Goal: Find specific page/section: Find specific page/section

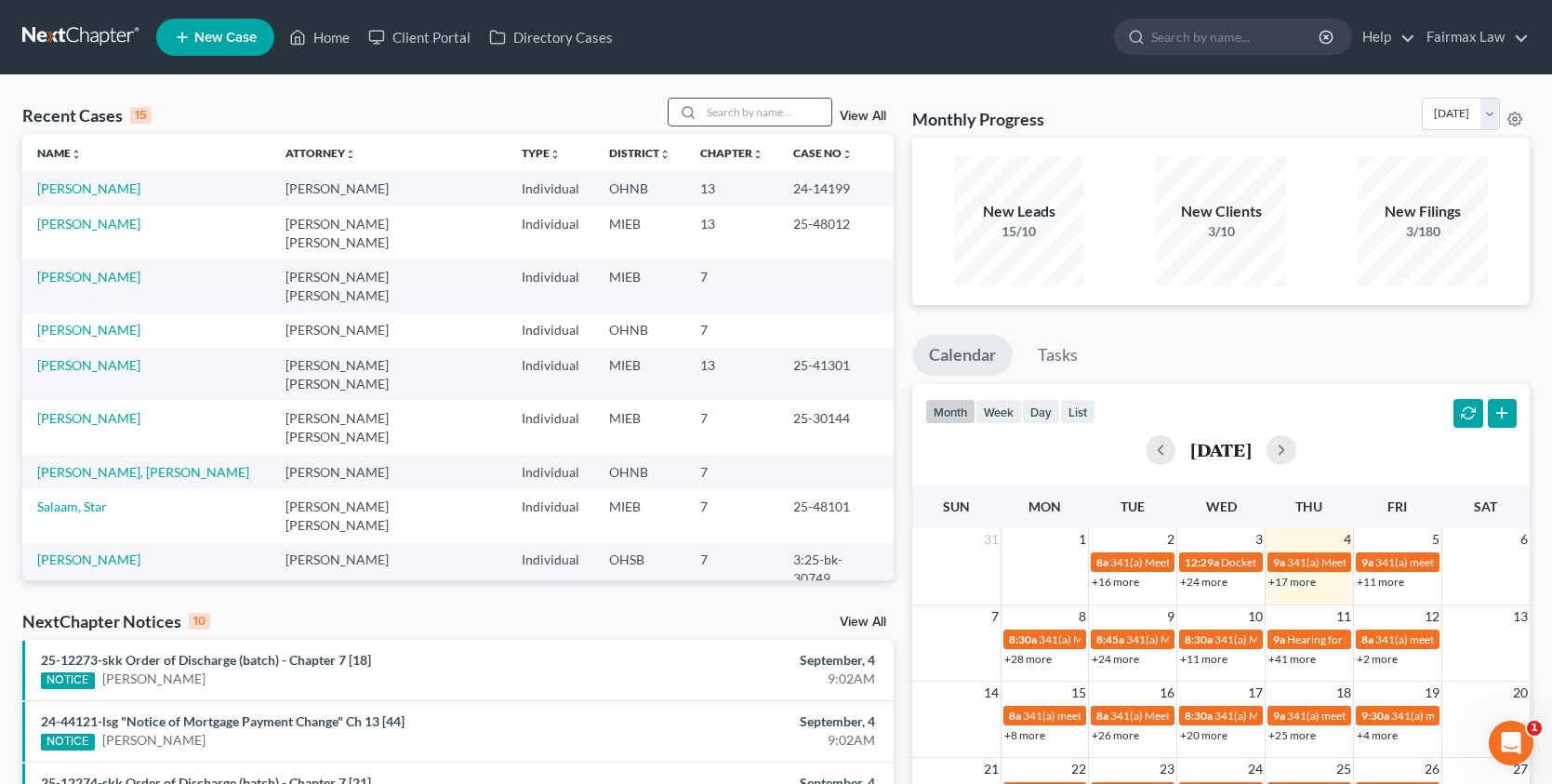
click at [778, 121] on input "search" at bounding box center [766, 112] width 130 height 27
paste input "25-44030"
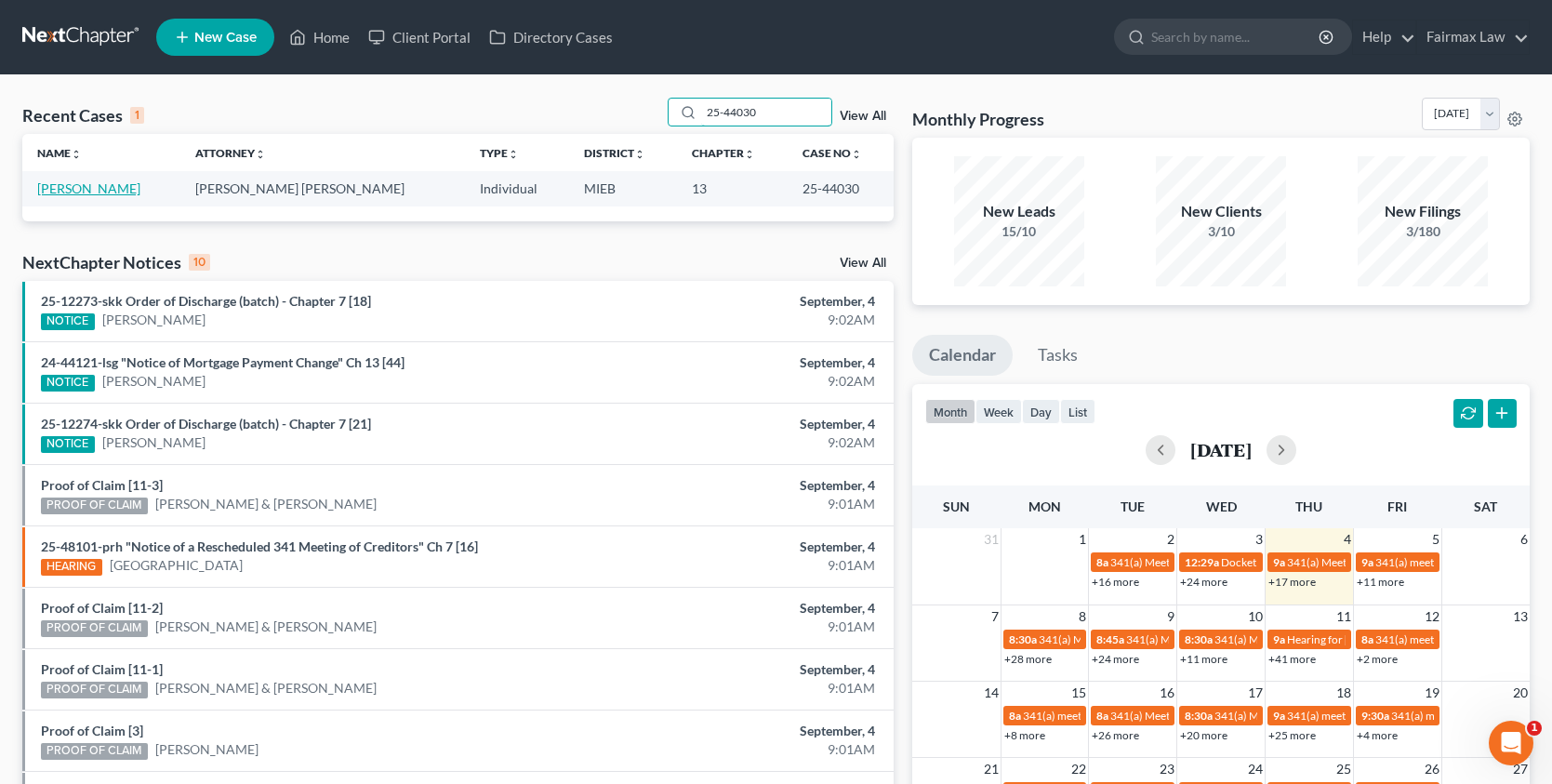
type input "25-44030"
click at [70, 186] on link "[PERSON_NAME]" at bounding box center [88, 188] width 103 height 16
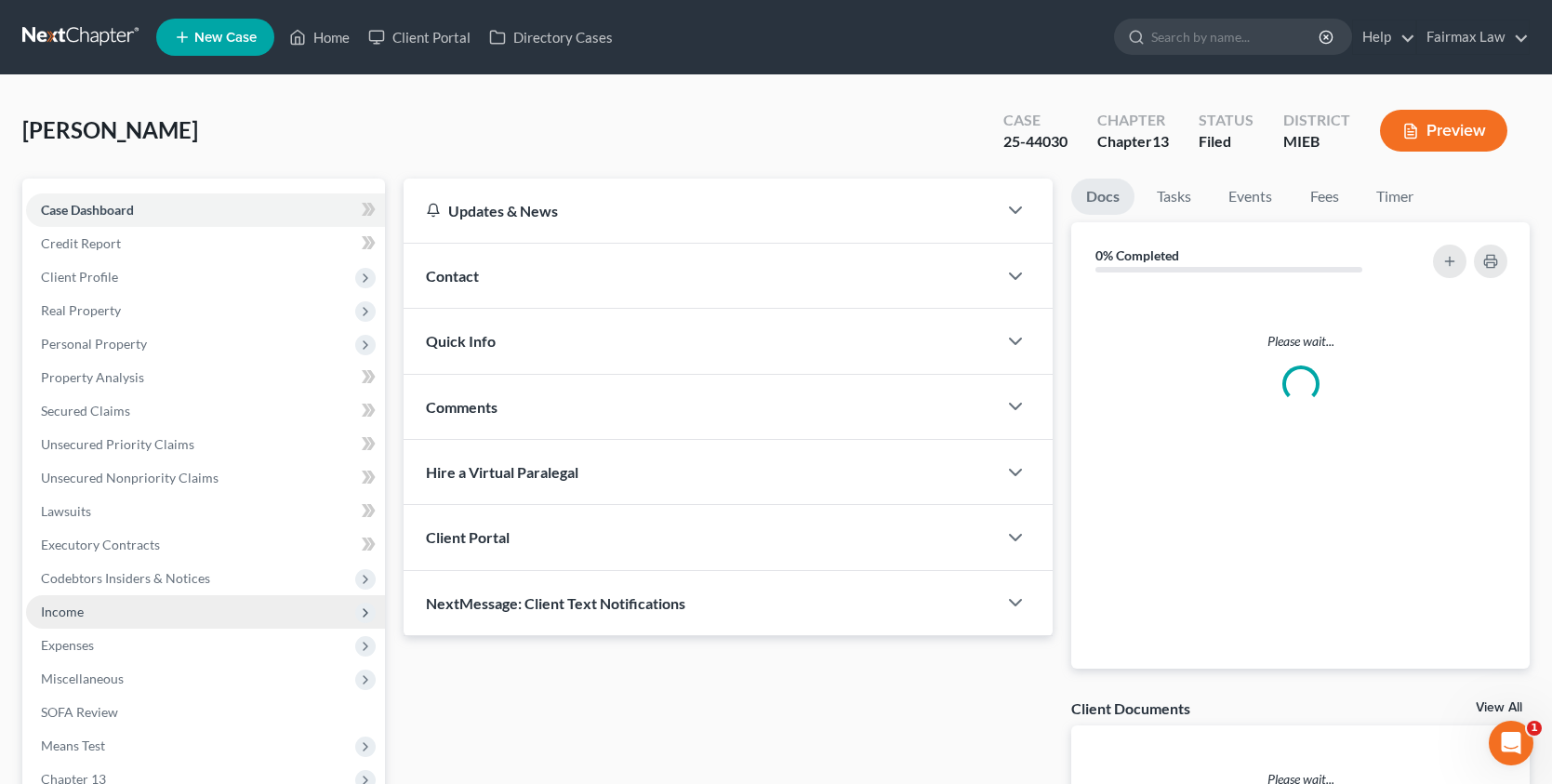
scroll to position [236, 0]
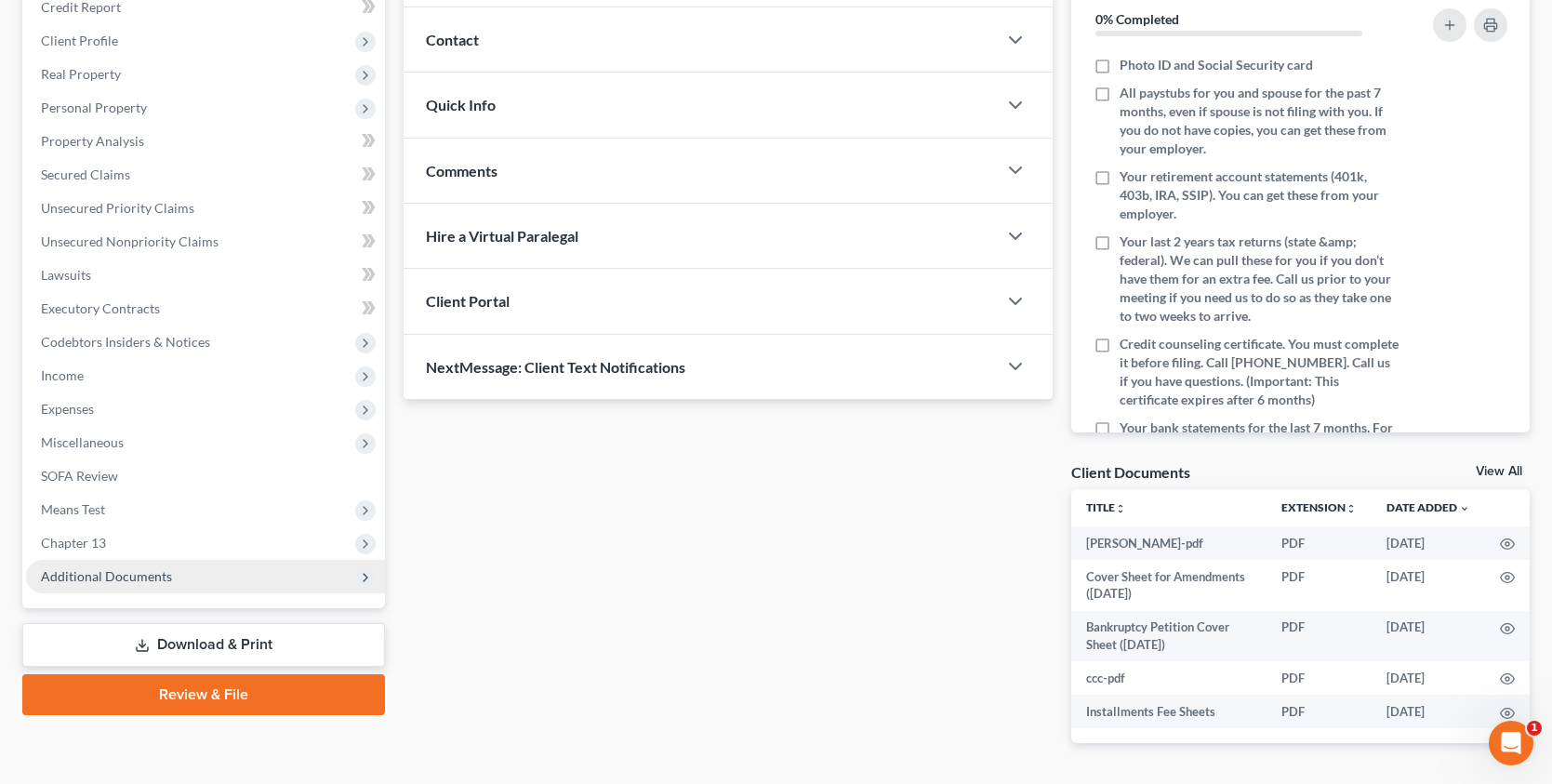
click at [186, 589] on span "Additional Documents" at bounding box center [205, 576] width 359 height 33
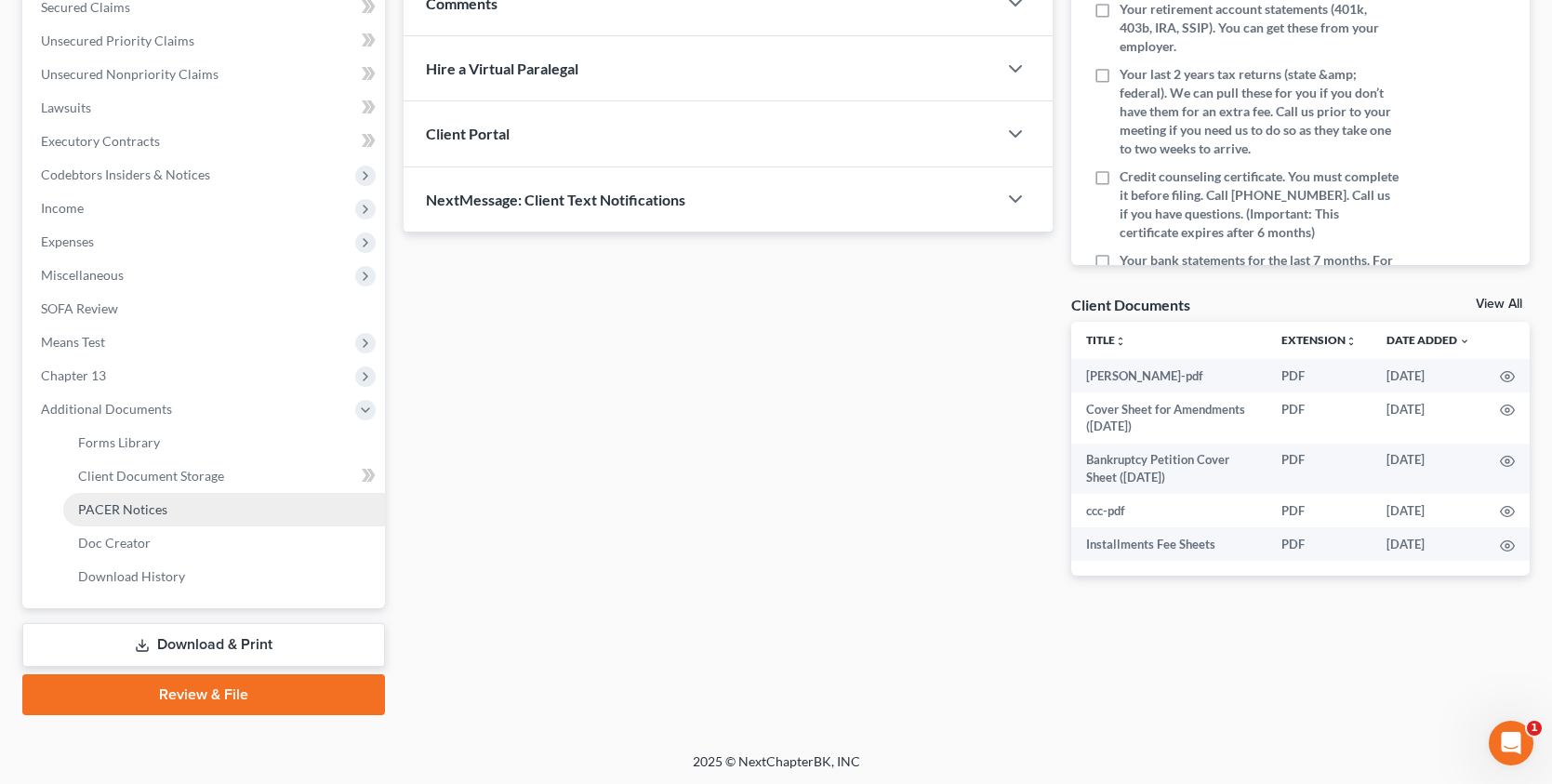
click at [159, 519] on link "PACER Notices" at bounding box center [224, 509] width 322 height 33
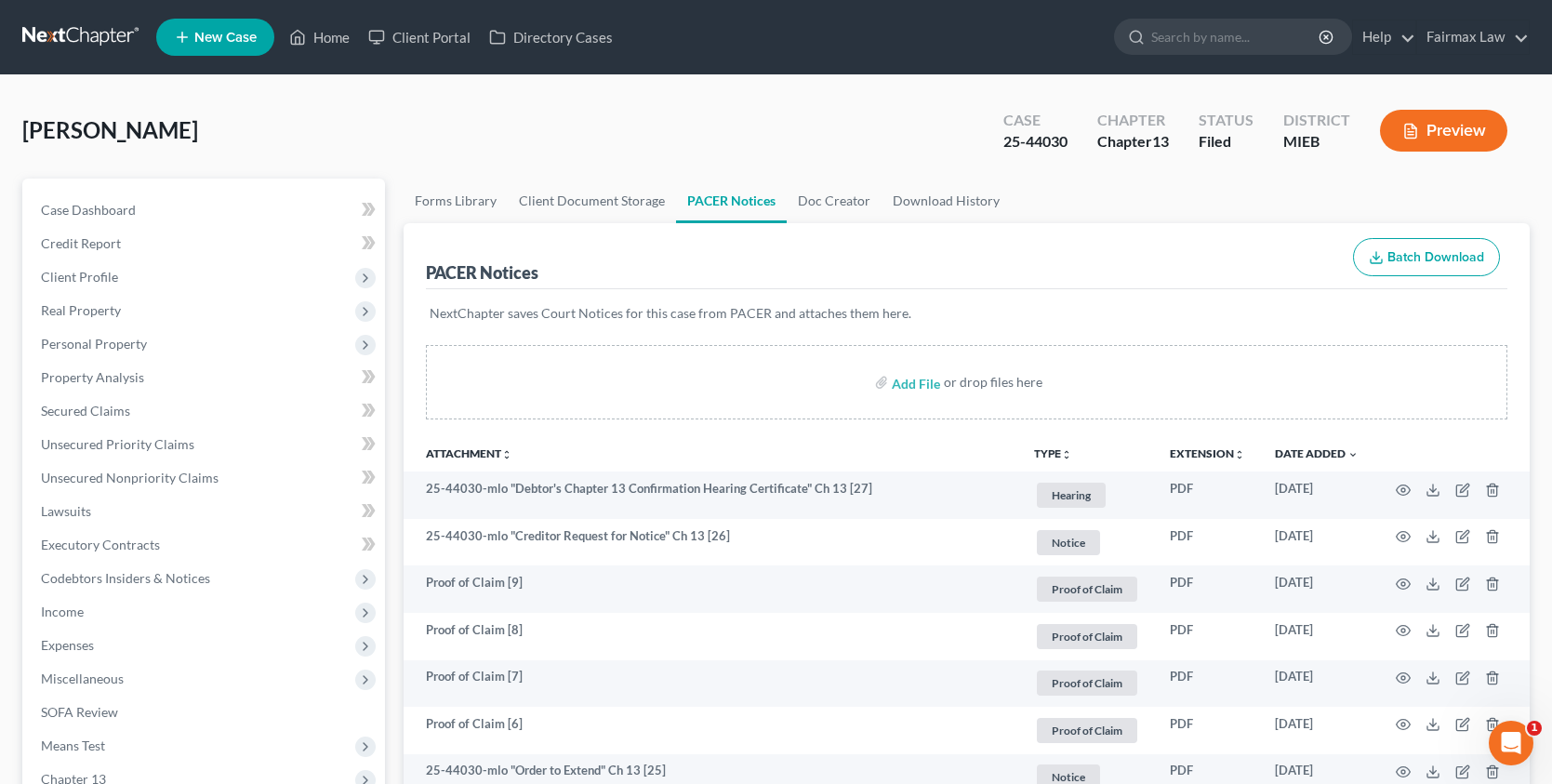
click at [1369, 130] on div "Preview" at bounding box center [1447, 133] width 164 height 55
click at [1428, 132] on button "Preview" at bounding box center [1444, 131] width 127 height 42
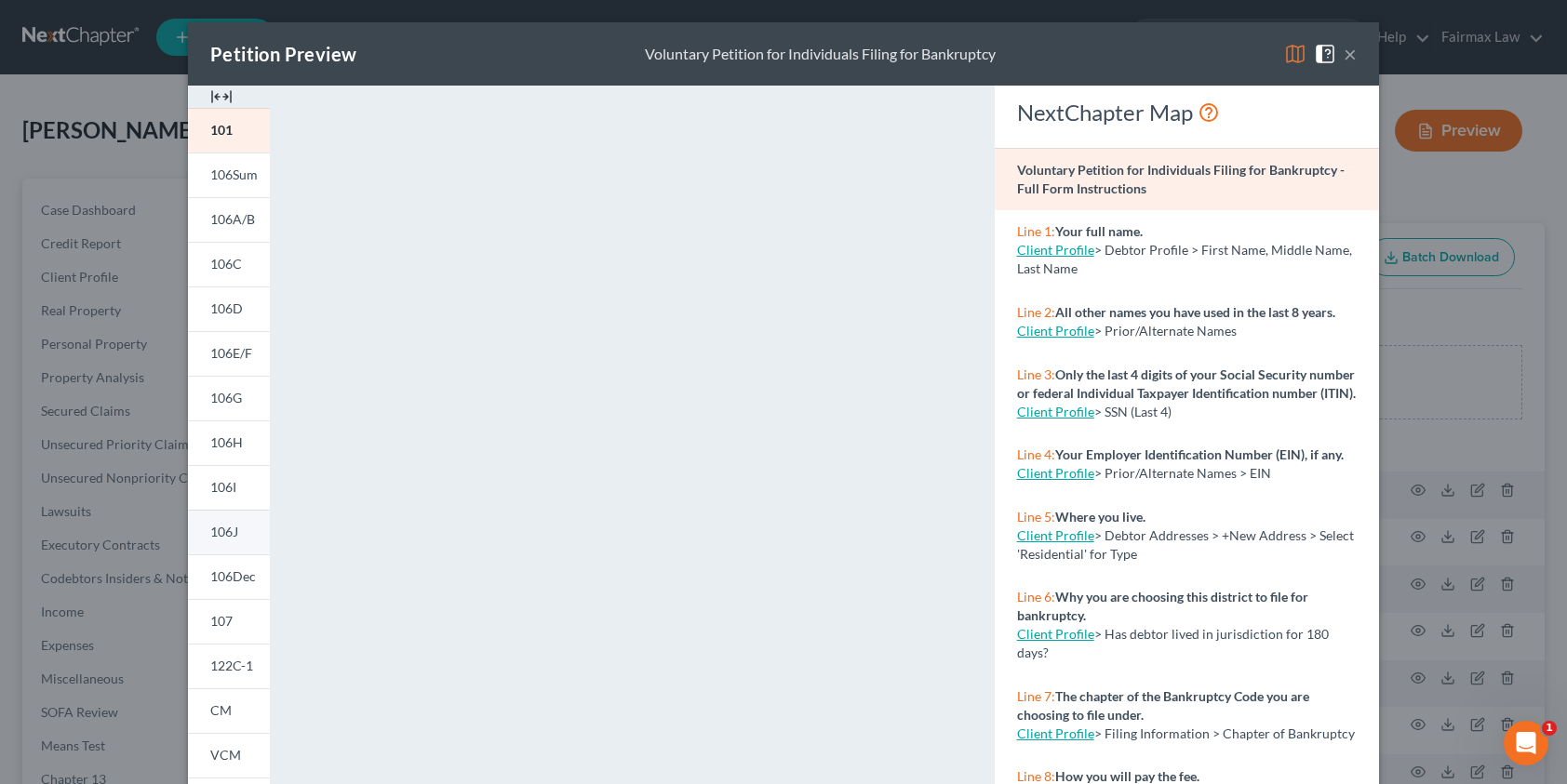
click at [242, 537] on link "106J" at bounding box center [229, 532] width 82 height 45
